Goal: Information Seeking & Learning: Learn about a topic

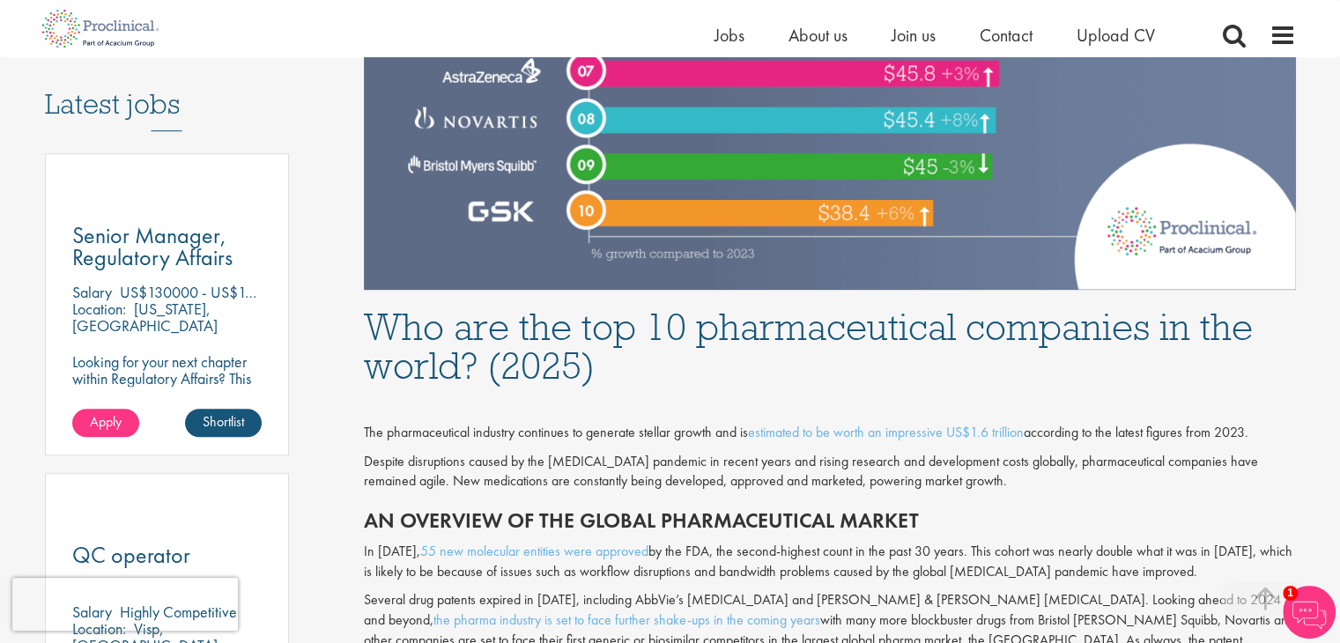
scroll to position [825, 0]
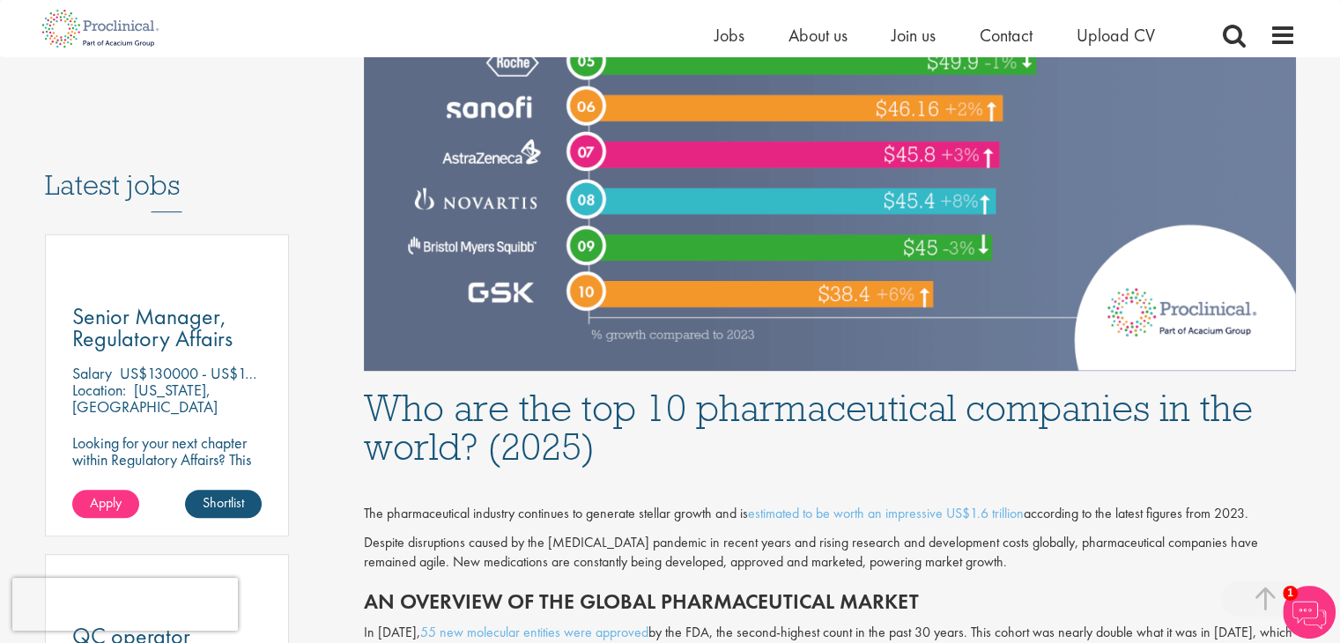
click at [1096, 33] on span "Upload CV" at bounding box center [1116, 35] width 78 height 23
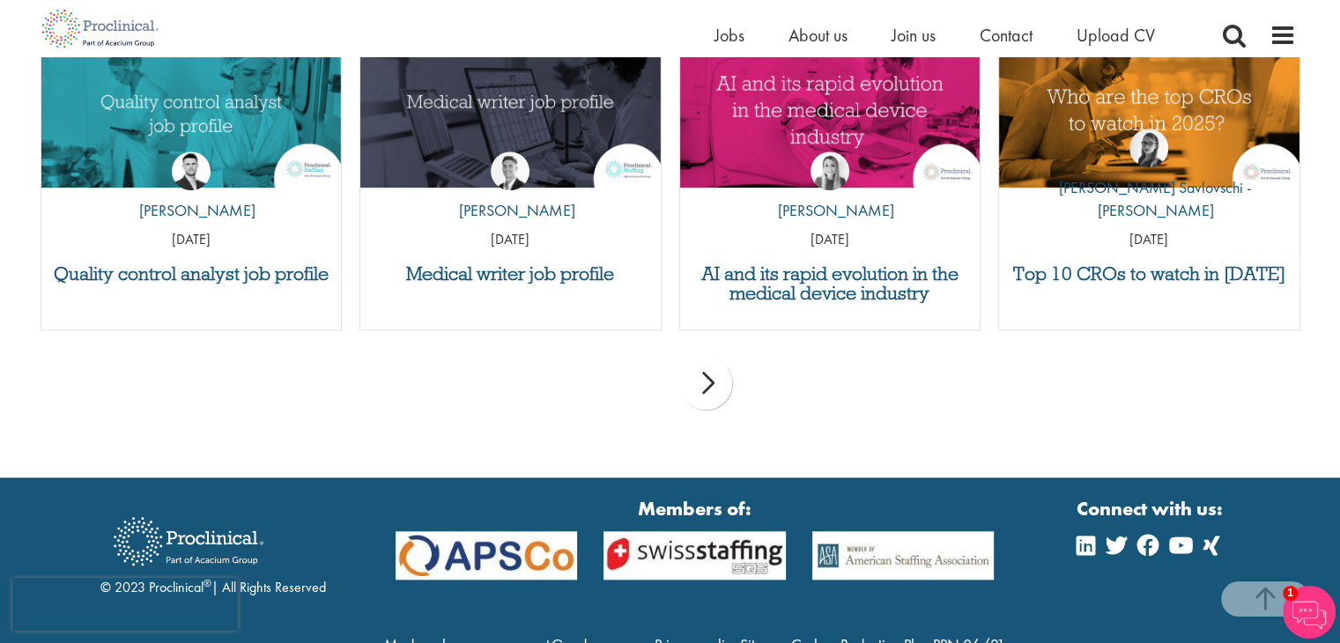
scroll to position [1762, 0]
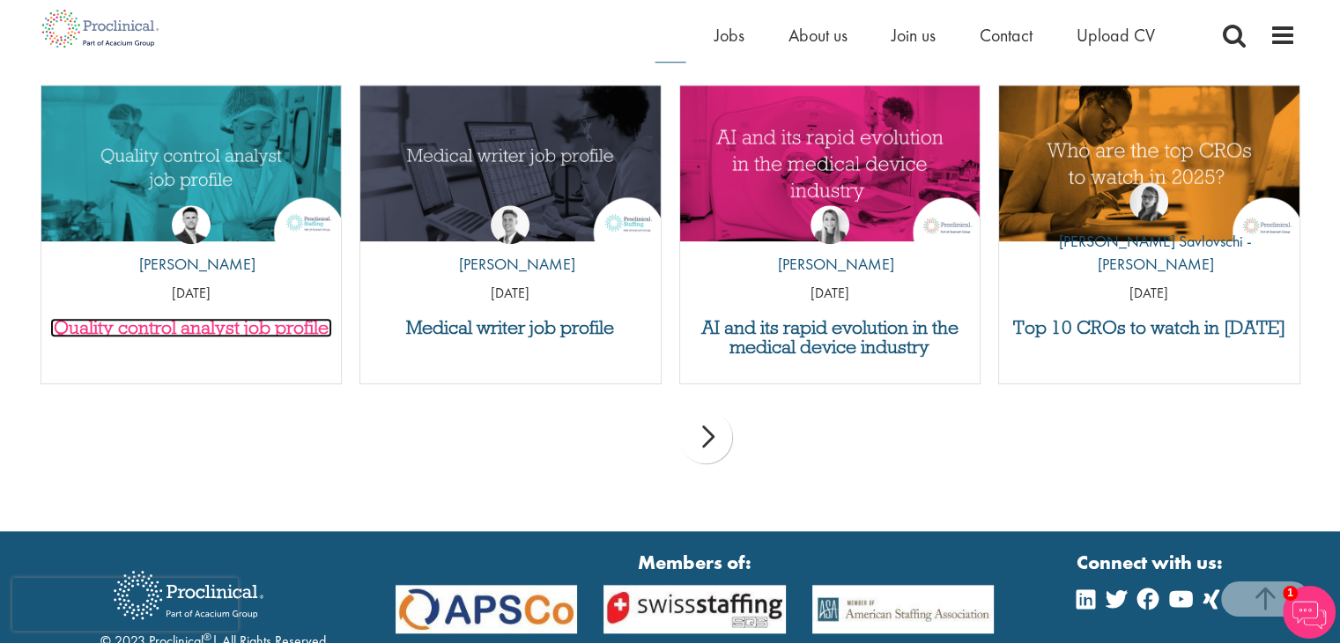
click at [146, 325] on h3 "Quality control analyst job profile" at bounding box center [191, 327] width 283 height 19
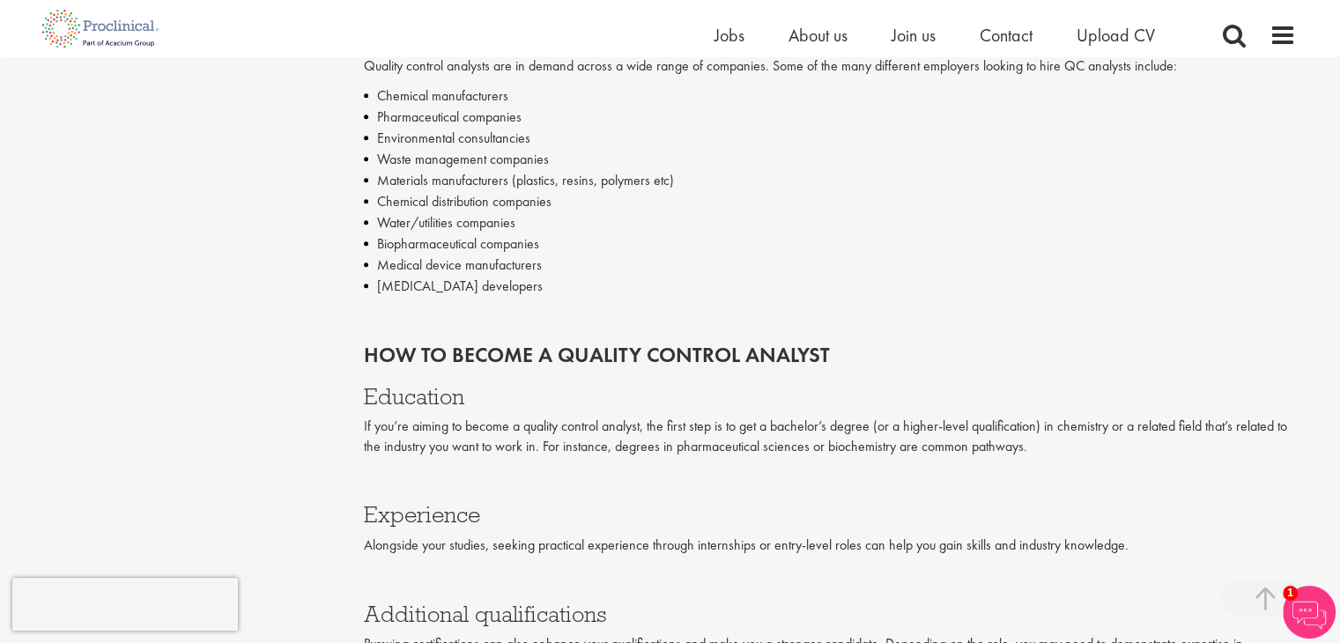
scroll to position [2048, 0]
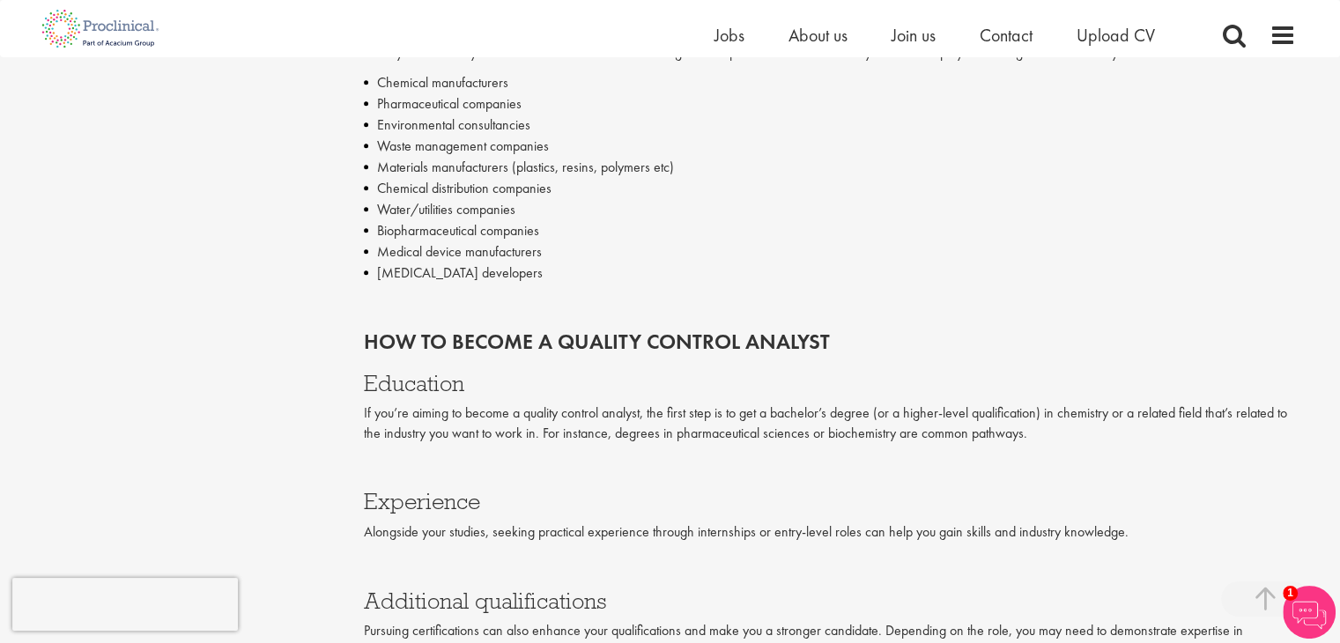
drag, startPoint x: 1349, startPoint y: 48, endPoint x: 1353, endPoint y: 286, distance: 237.1
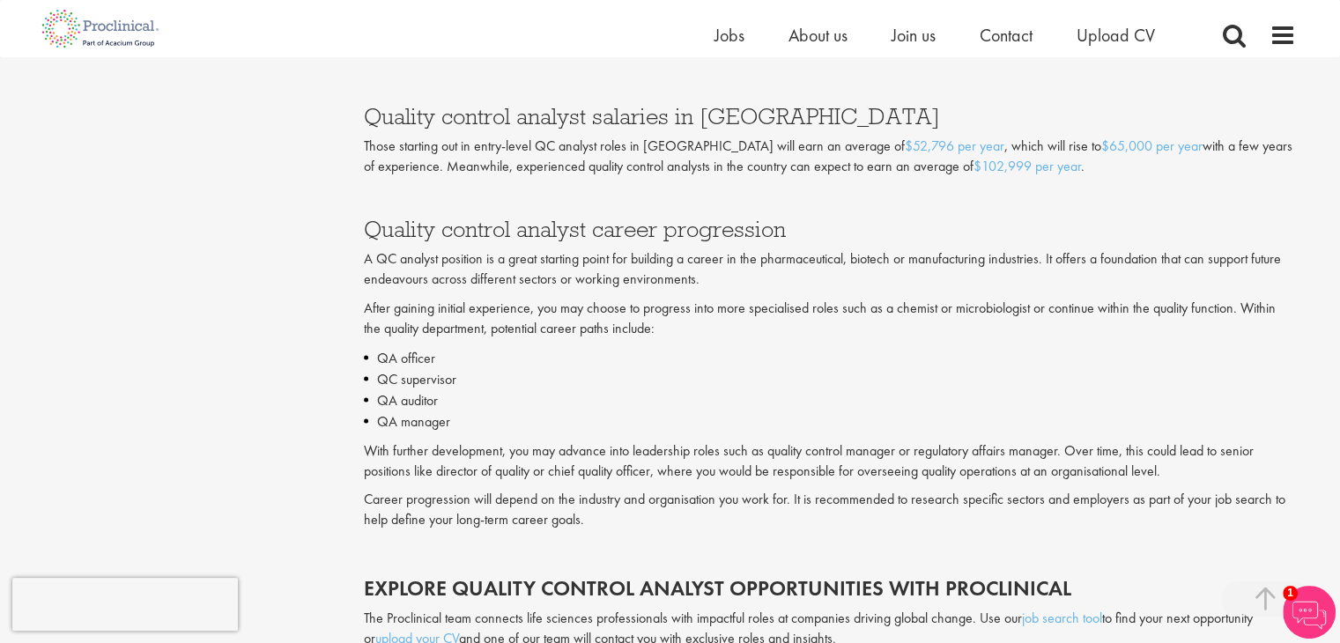
scroll to position [3423, 0]
